Goal: Check status: Check status

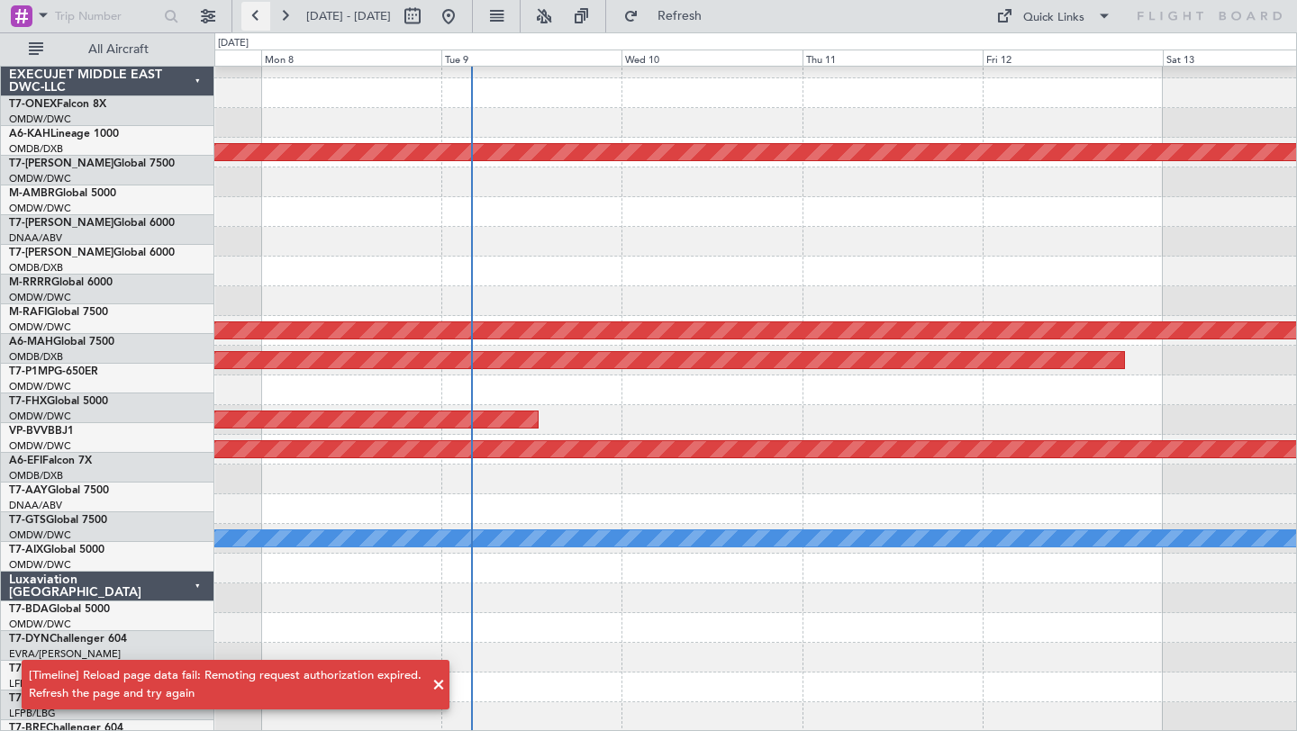
scroll to position [464, 0]
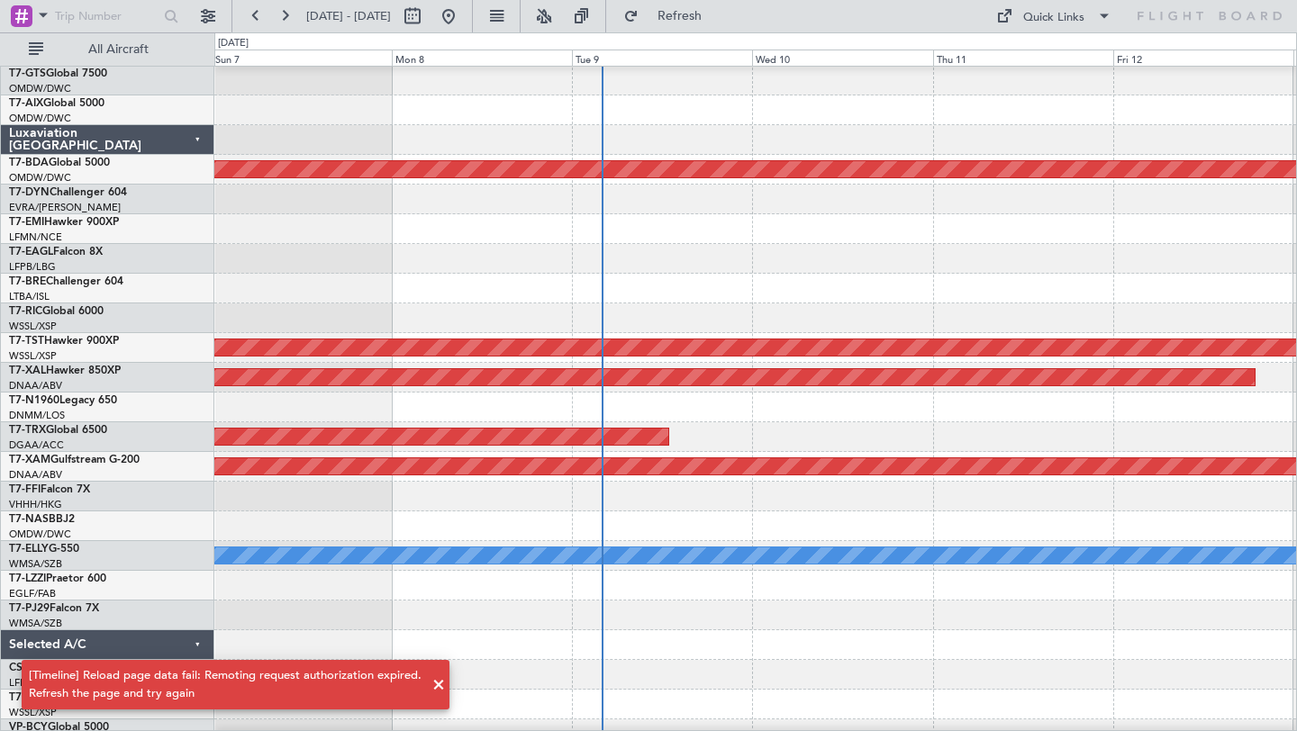
click at [673, 274] on div at bounding box center [754, 289] width 1081 height 30
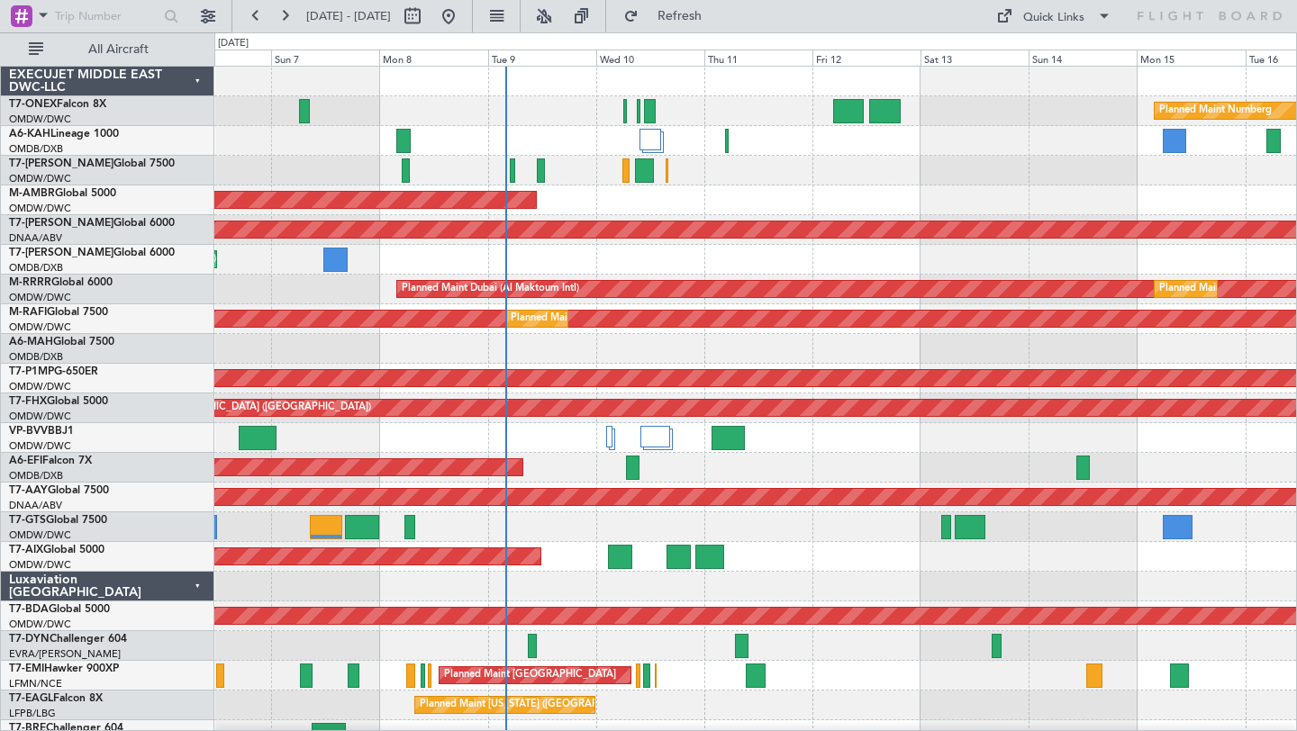
click at [731, 216] on div "Planned Maint Nurnberg Planned Maint [GEOGRAPHIC_DATA] (Al Maktoum Intl) Planne…" at bounding box center [754, 631] width 1081 height 1129
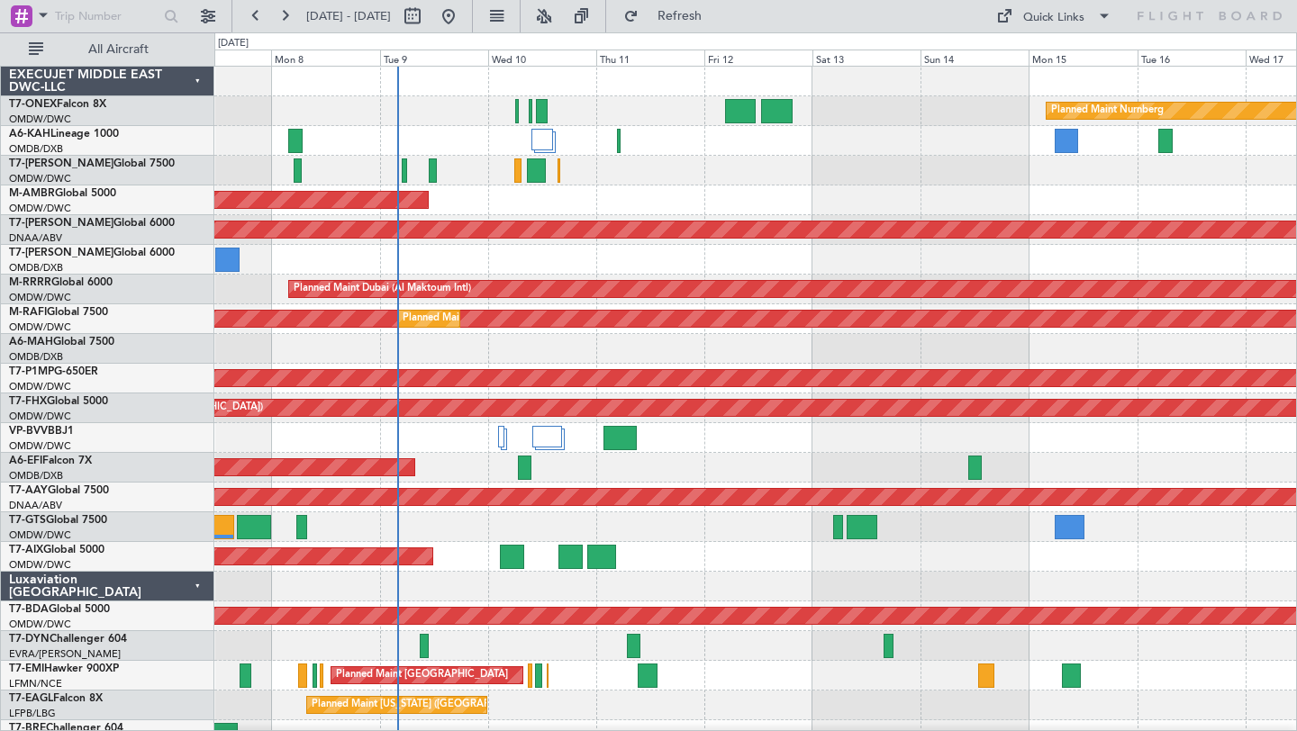
click at [935, 454] on div "Planned Maint Dubai (Al Maktoum Intl)" at bounding box center [754, 468] width 1081 height 30
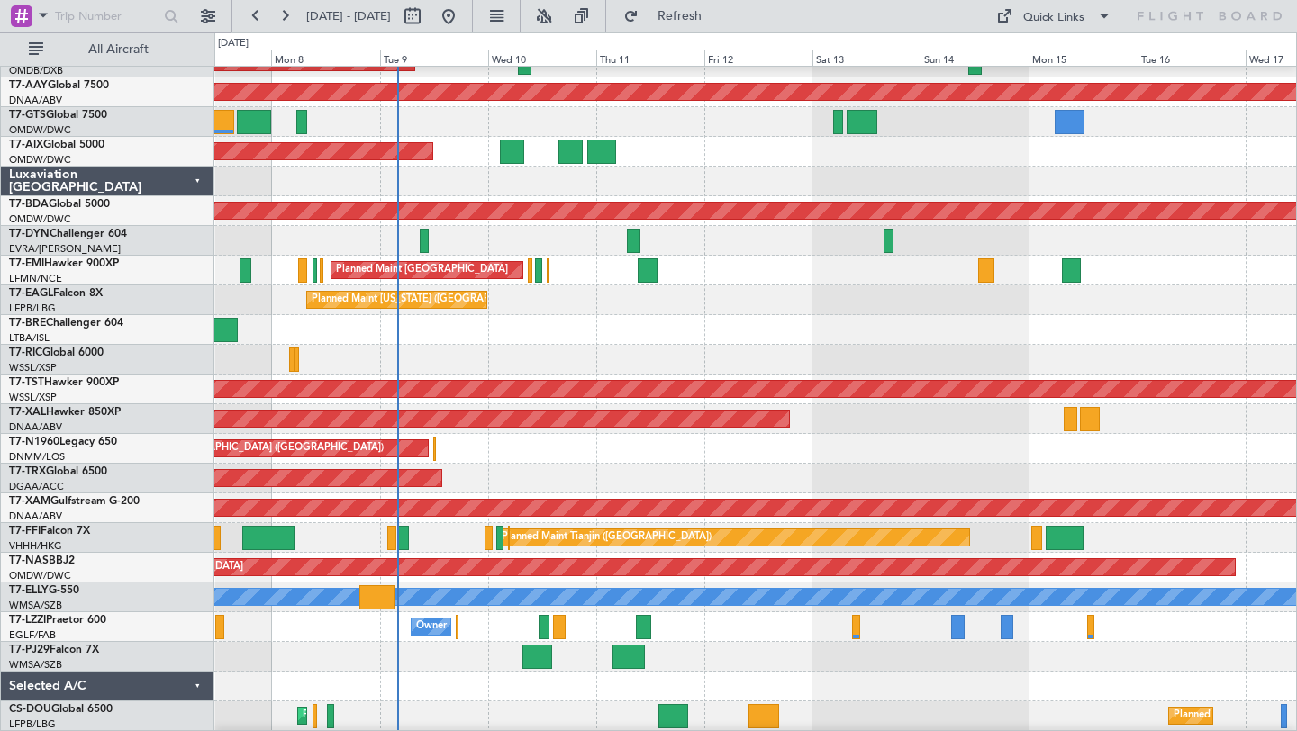
scroll to position [464, 0]
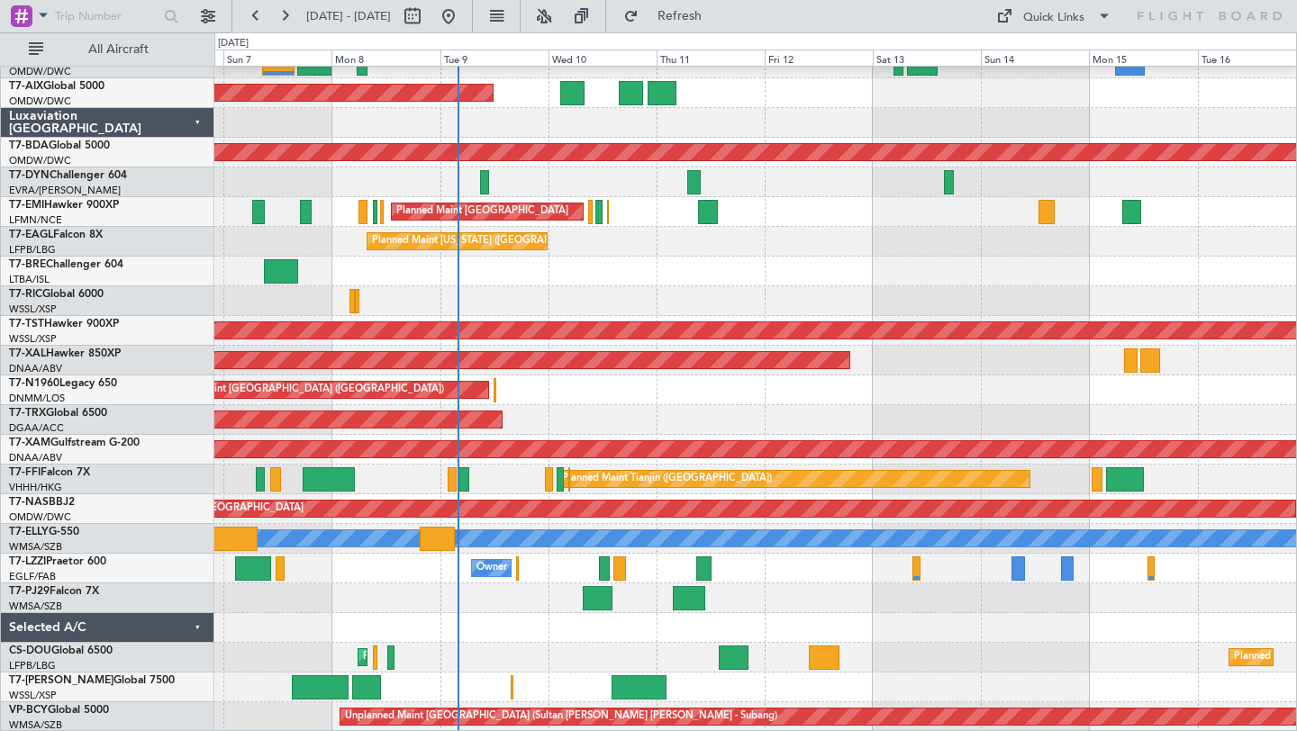
click at [545, 638] on div at bounding box center [754, 628] width 1081 height 30
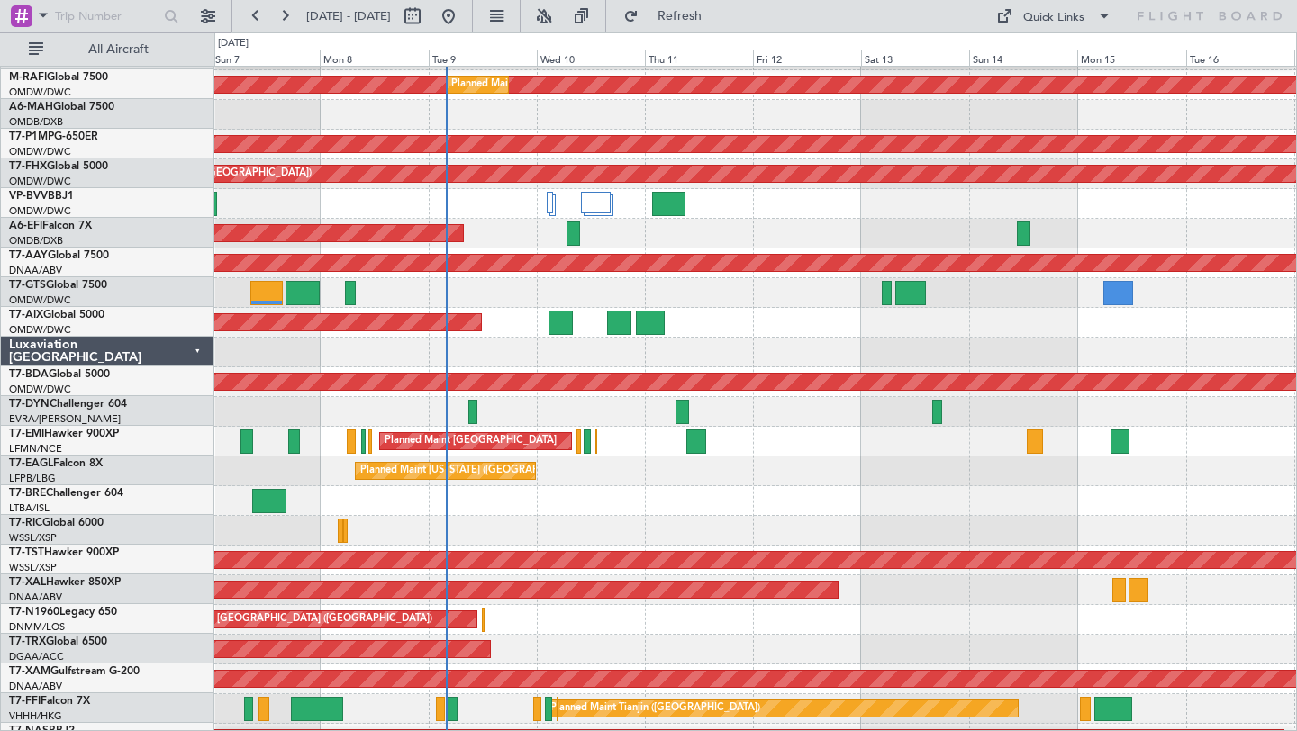
scroll to position [234, 0]
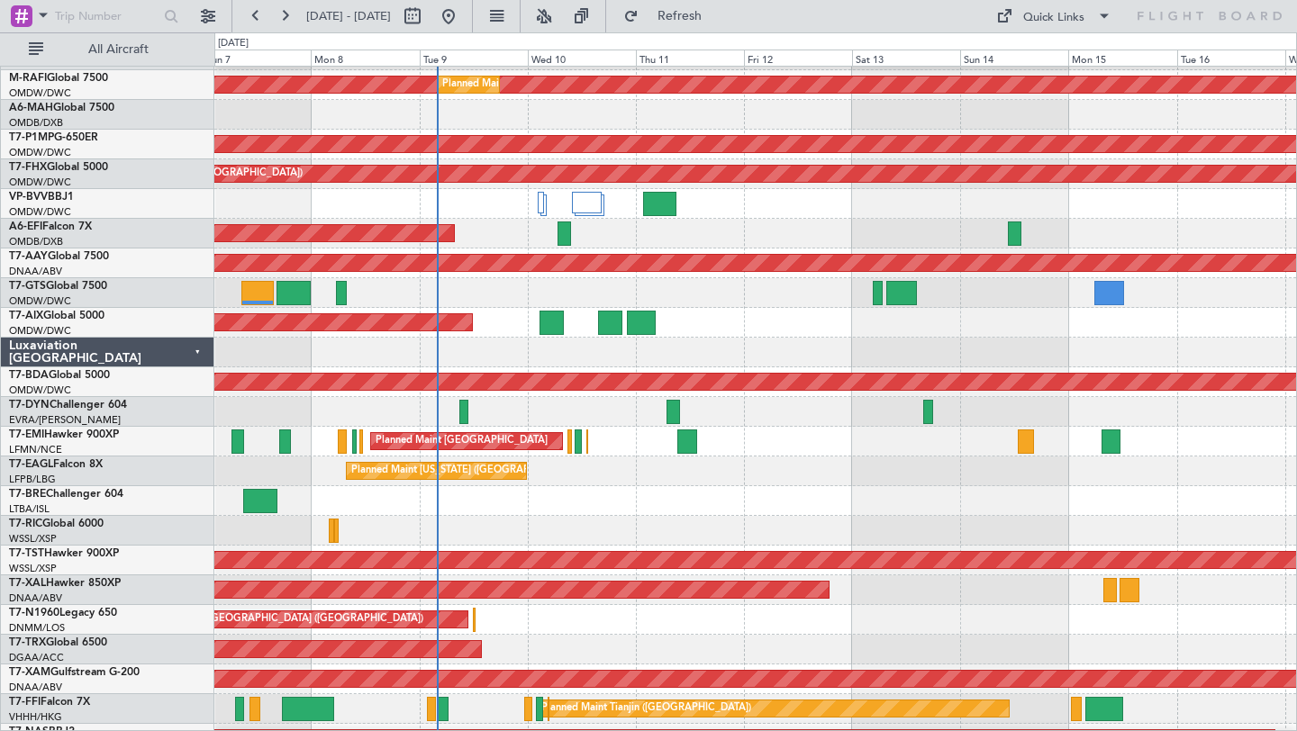
click at [781, 329] on div "AOG Maint" at bounding box center [754, 323] width 1081 height 30
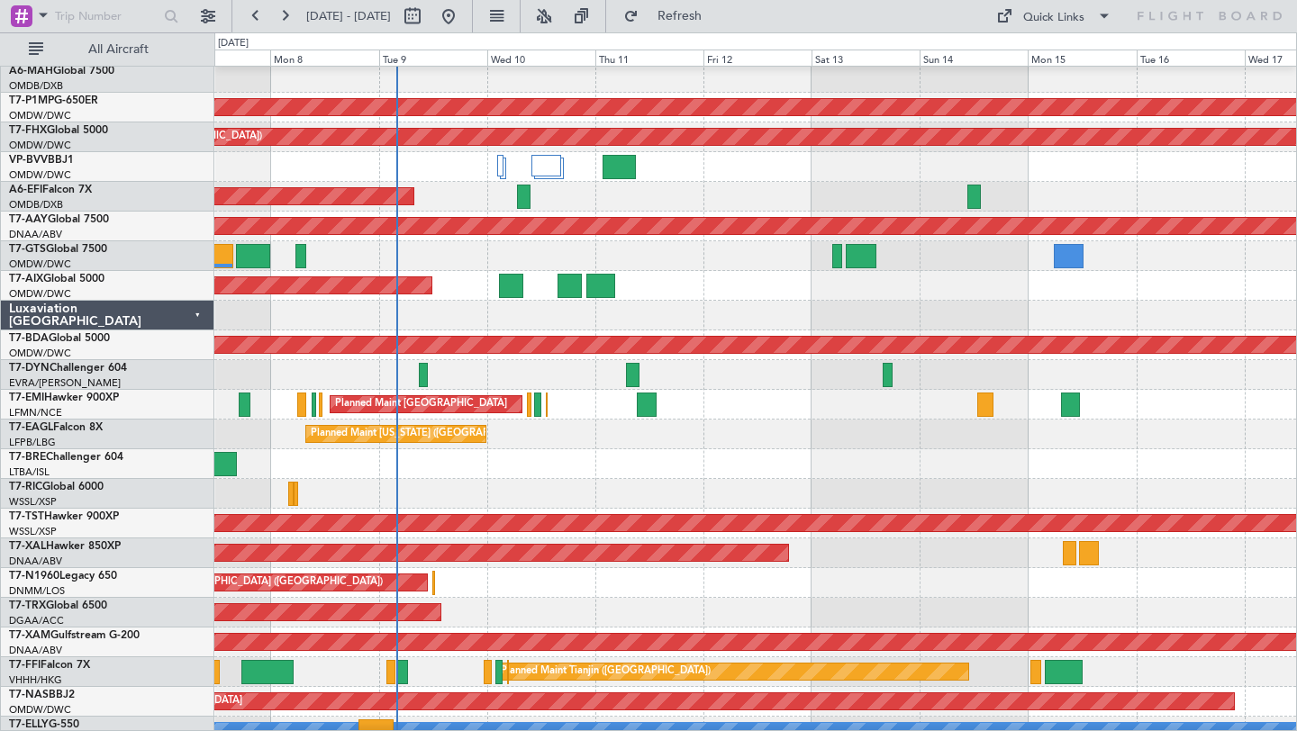
click at [724, 285] on div "AOG Maint" at bounding box center [754, 286] width 1081 height 30
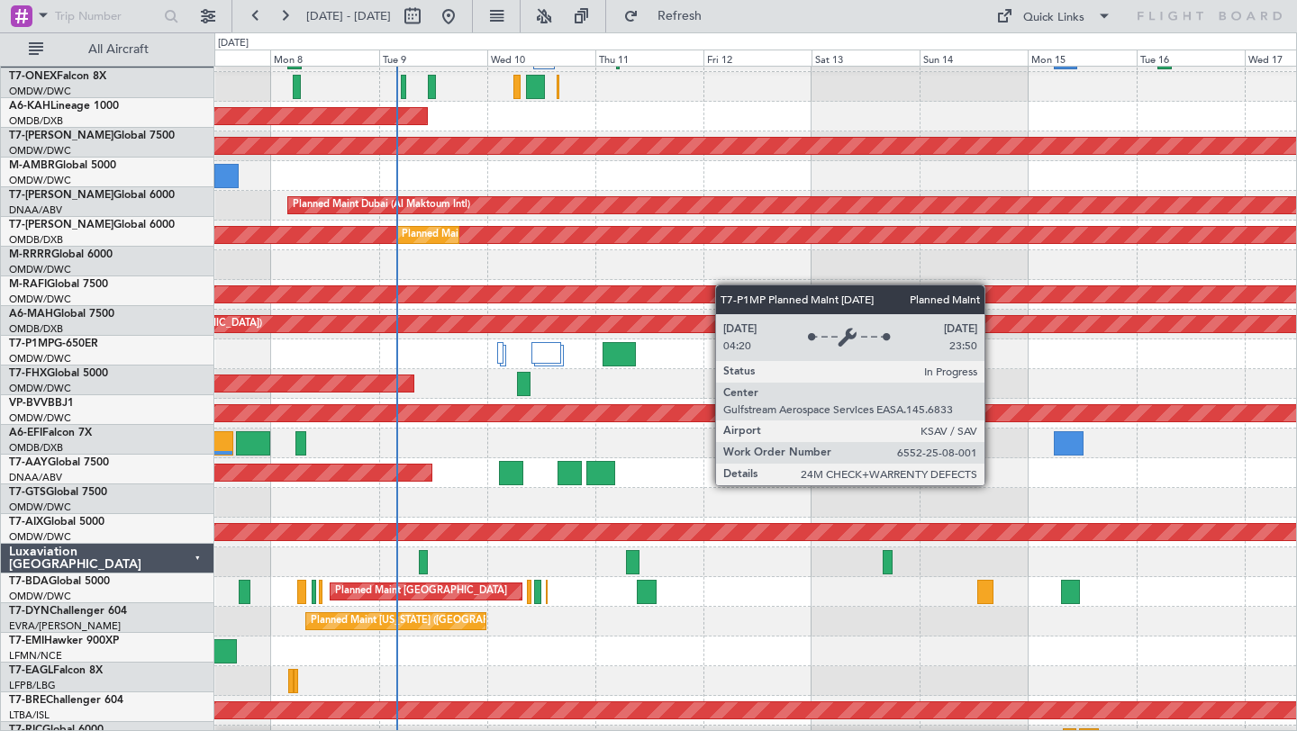
scroll to position [0, 0]
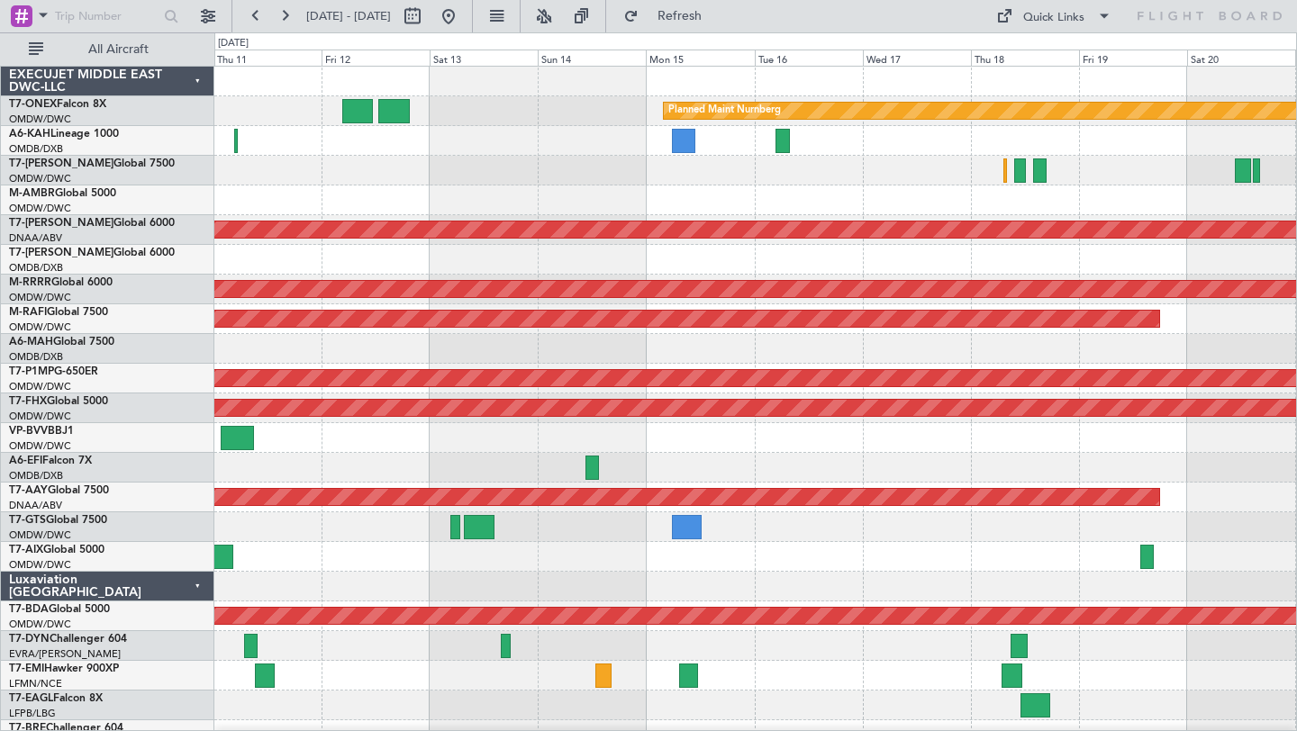
click at [278, 253] on div "Planned Maint Nurnberg AOG Maint [GEOGRAPHIC_DATA] (Al Maktoum Intl) Unplanned …" at bounding box center [754, 631] width 1081 height 1129
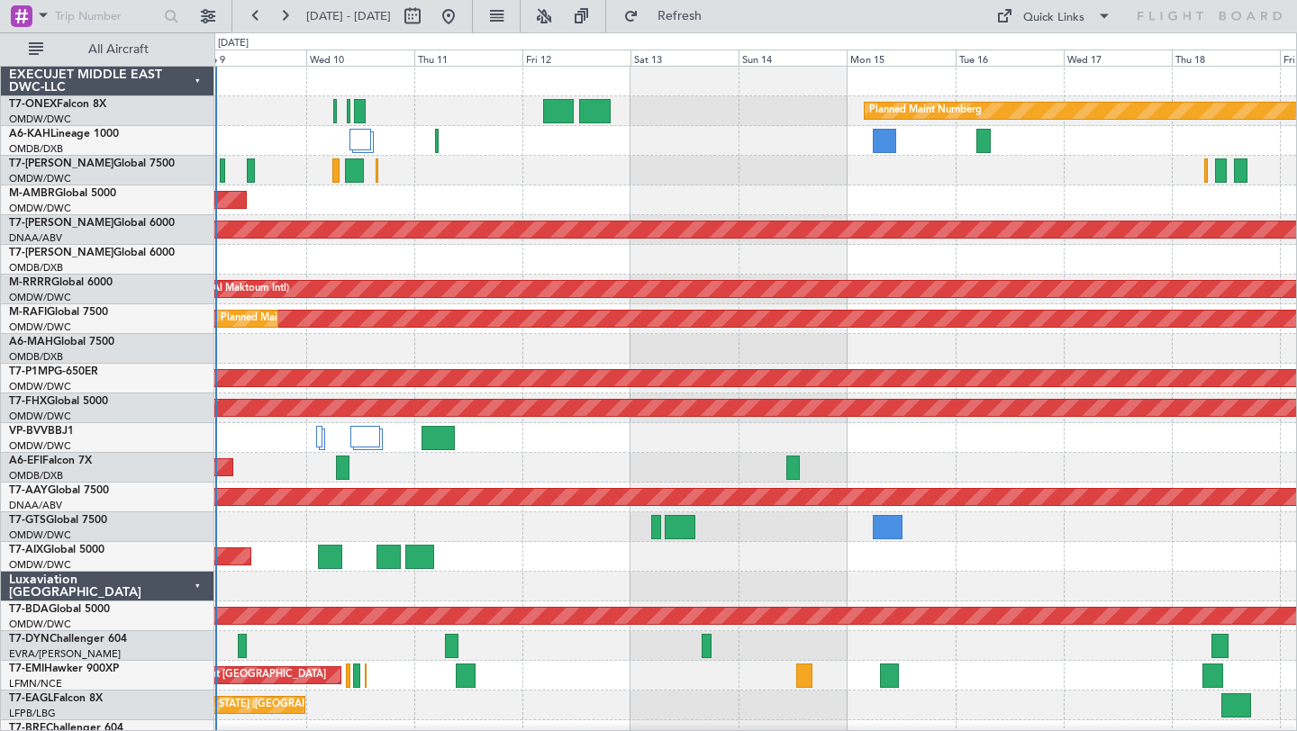
click at [1296, 213] on div "Planned Maint Nurnberg AOG Maint [GEOGRAPHIC_DATA] (Al Maktoum Intl) Unplanned …" at bounding box center [648, 381] width 1297 height 699
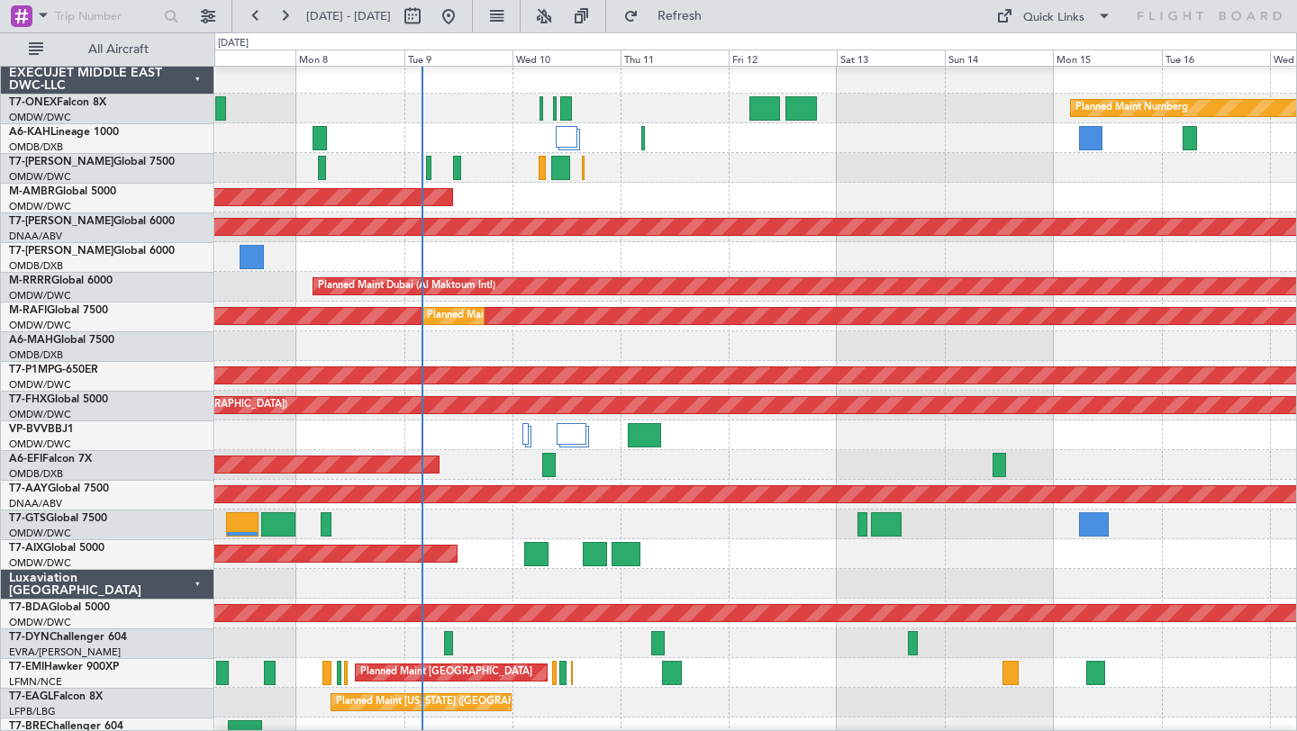
scroll to position [5, 0]
